Goal: Task Accomplishment & Management: Use online tool/utility

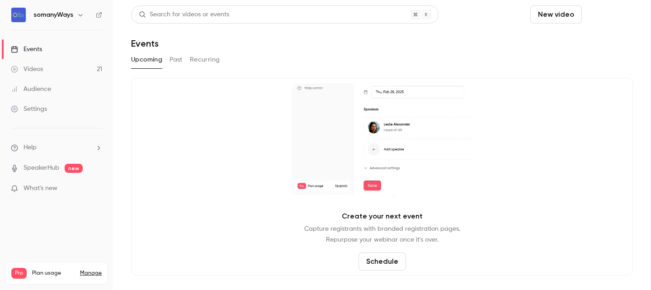
click at [608, 20] on button "Schedule" at bounding box center [610, 14] width 48 height 18
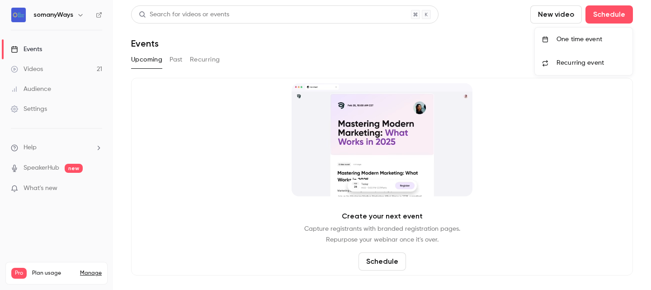
click at [581, 39] on div "One time event" at bounding box center [591, 39] width 69 height 9
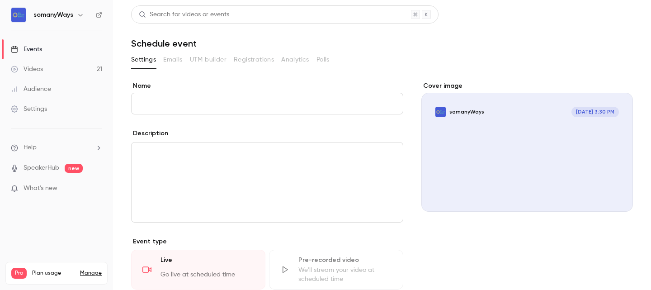
click at [227, 113] on input "Name" at bounding box center [267, 104] width 272 height 22
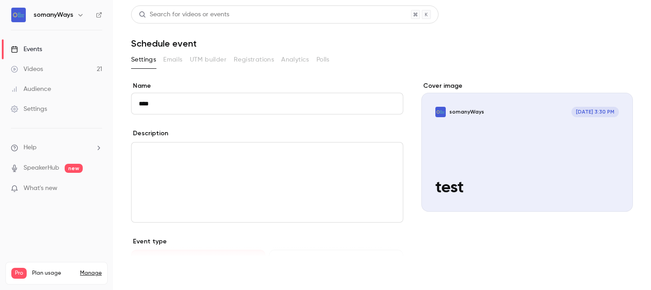
type input "****"
click at [149, 276] on button "Save" at bounding box center [147, 274] width 33 height 18
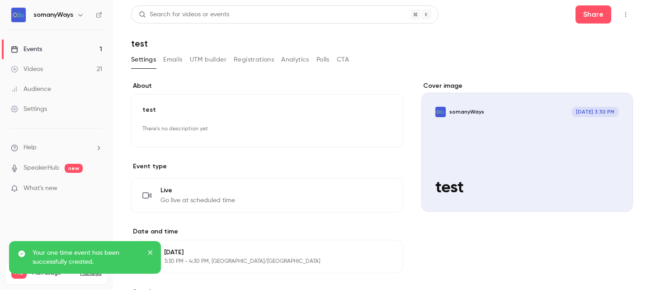
click at [150, 254] on icon "close" at bounding box center [150, 252] width 6 height 7
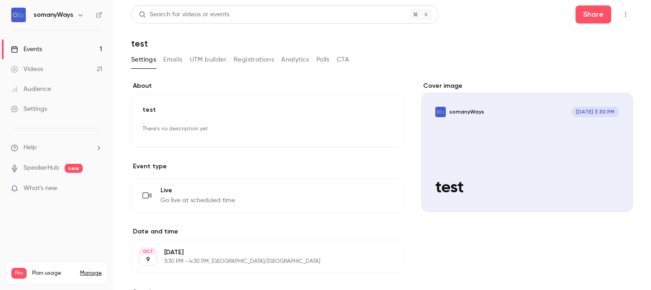
click at [207, 196] on span "Go live at scheduled time" at bounding box center [198, 200] width 75 height 9
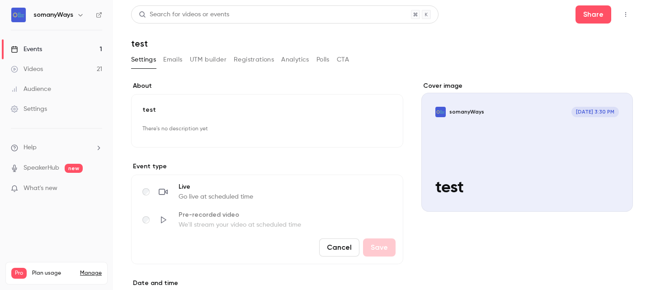
click at [240, 185] on span "Live" at bounding box center [216, 186] width 75 height 9
